Goal: Book appointment/travel/reservation

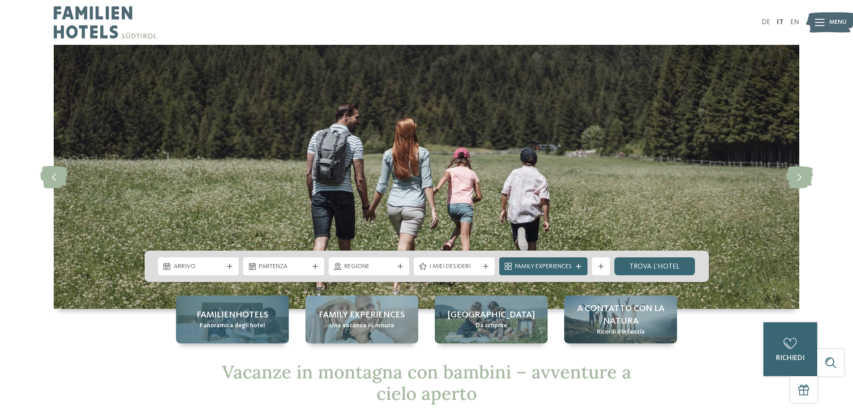
click at [216, 319] on span "Familienhotels" at bounding box center [233, 315] width 72 height 13
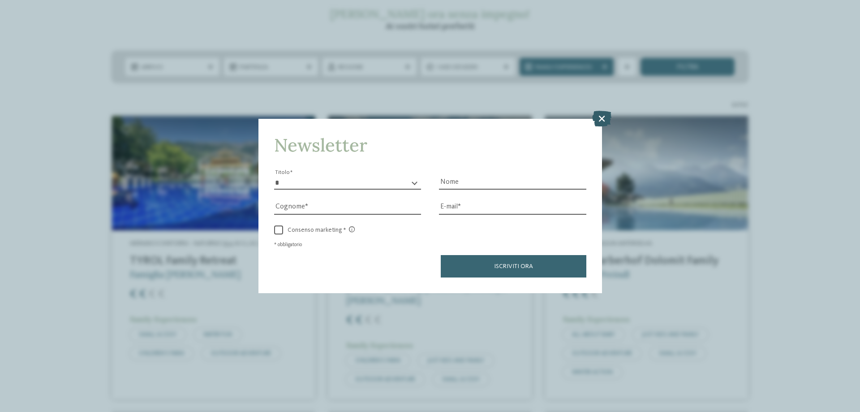
click at [603, 119] on icon at bounding box center [601, 119] width 19 height 16
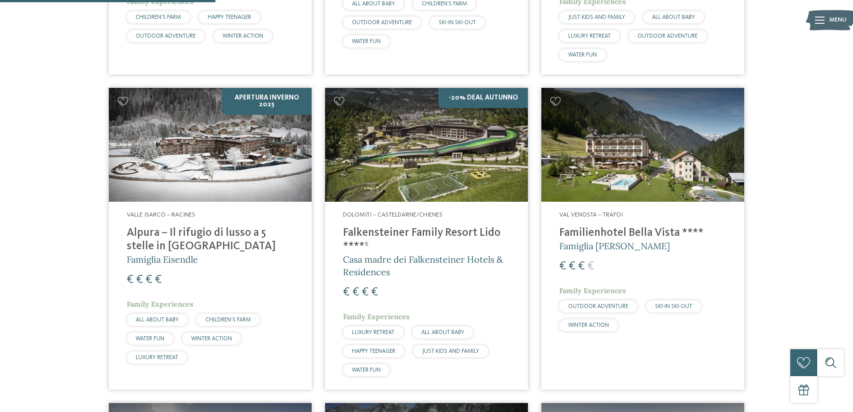
scroll to position [761, 0]
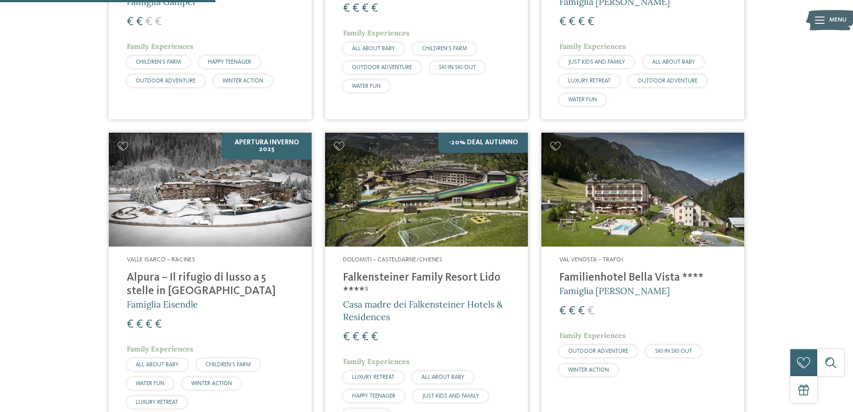
click at [211, 215] on img at bounding box center [210, 190] width 203 height 114
click at [794, 351] on div "0" at bounding box center [791, 343] width 18 height 18
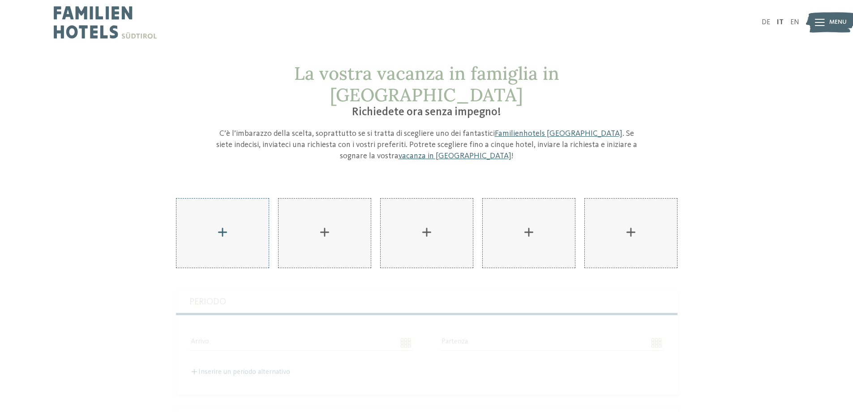
click at [214, 209] on div "AKI Family Resort PLOSE aggiungere" at bounding box center [222, 232] width 92 height 69
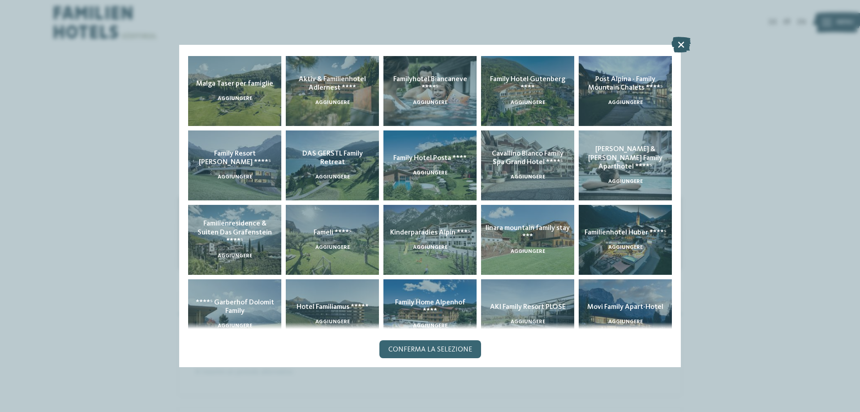
click at [684, 45] on icon at bounding box center [680, 45] width 19 height 16
